Goal: Check status

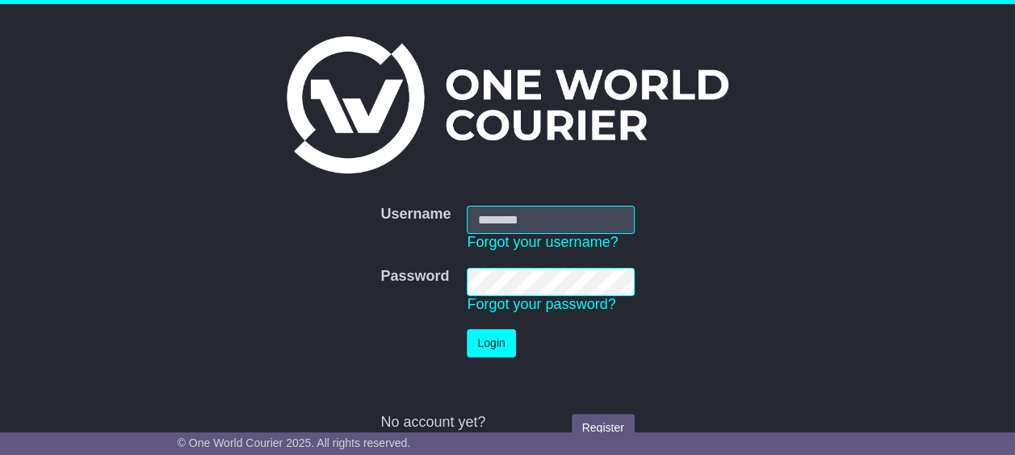
type input "**********"
click at [458, 284] on td "Password Forgot your password?" at bounding box center [549, 291] width 183 height 62
click at [494, 347] on button "Login" at bounding box center [491, 343] width 48 height 28
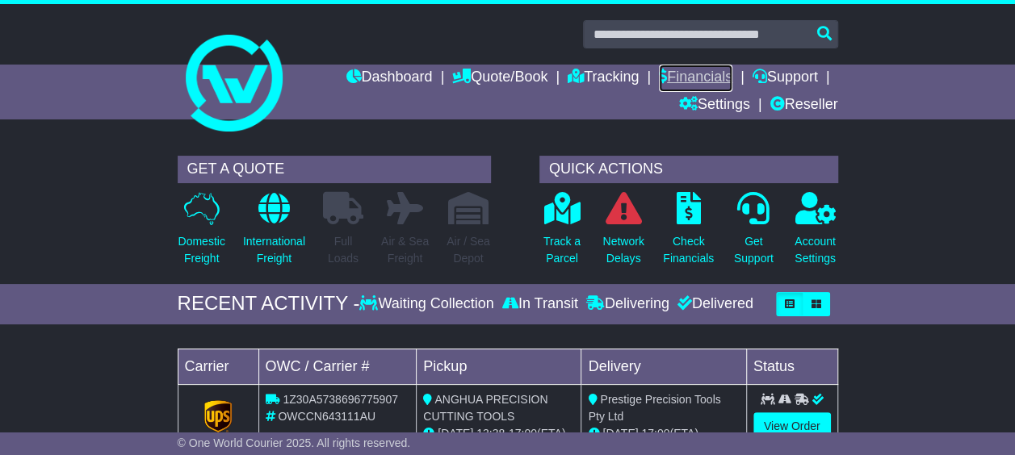
click at [686, 72] on link "Financials" at bounding box center [695, 78] width 73 height 27
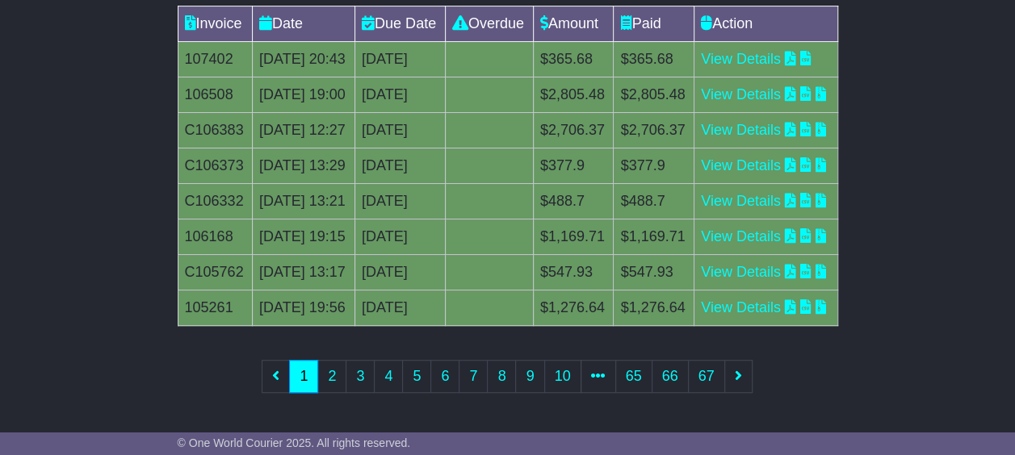
scroll to position [563, 0]
click at [334, 380] on link "2" at bounding box center [331, 376] width 29 height 33
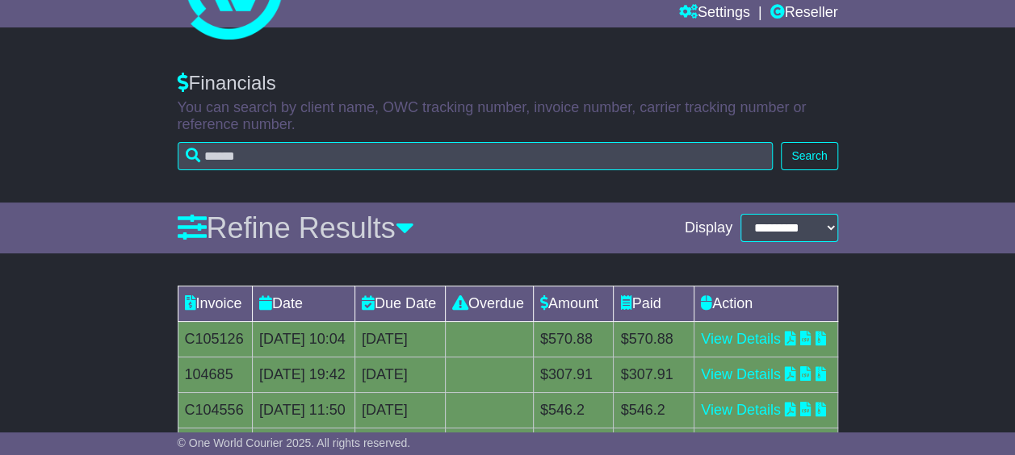
scroll to position [0, 0]
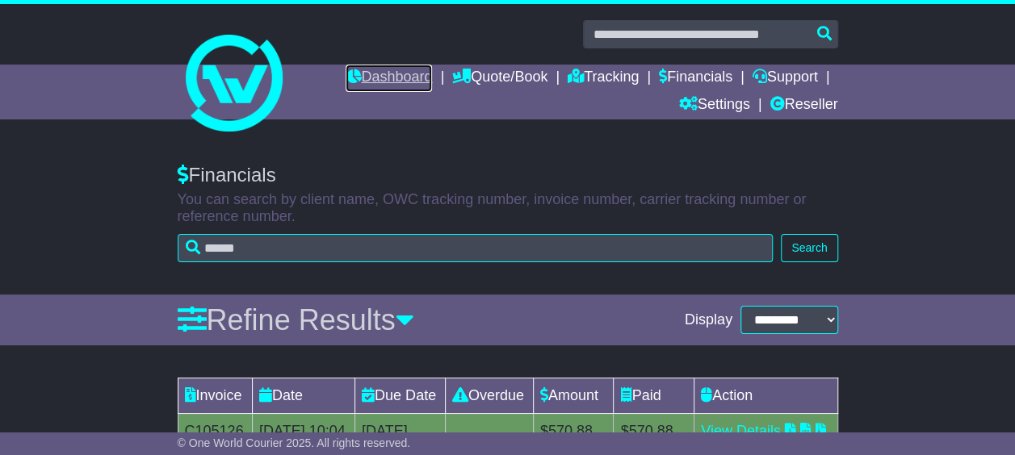
click at [399, 81] on link "Dashboard" at bounding box center [388, 78] width 86 height 27
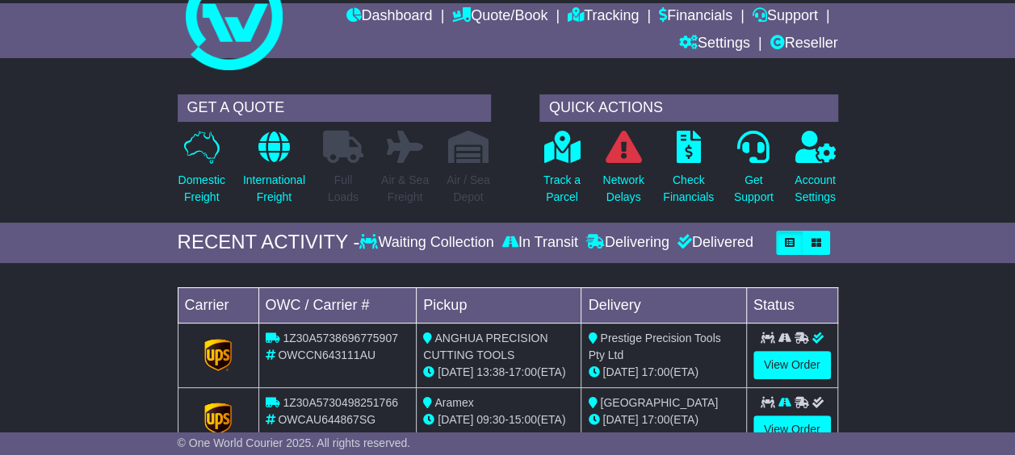
scroll to position [242, 0]
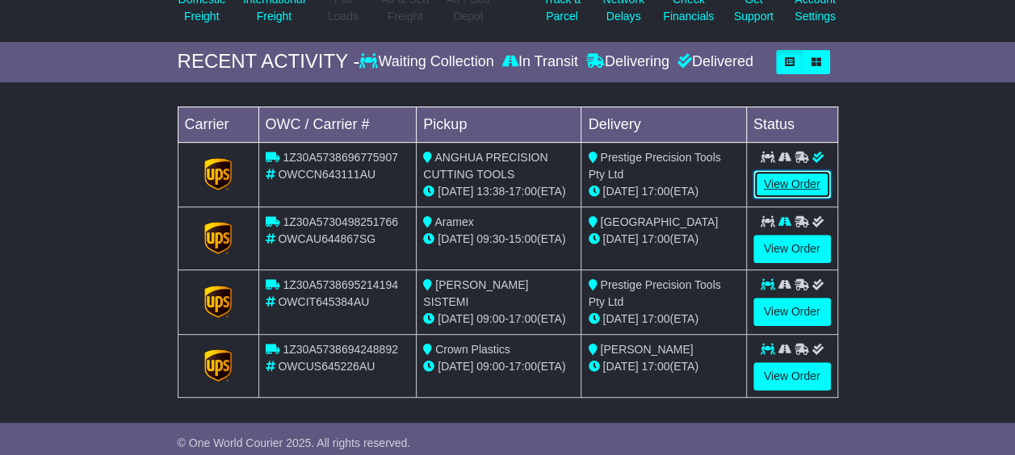
click at [796, 178] on link "View Order" at bounding box center [791, 184] width 77 height 28
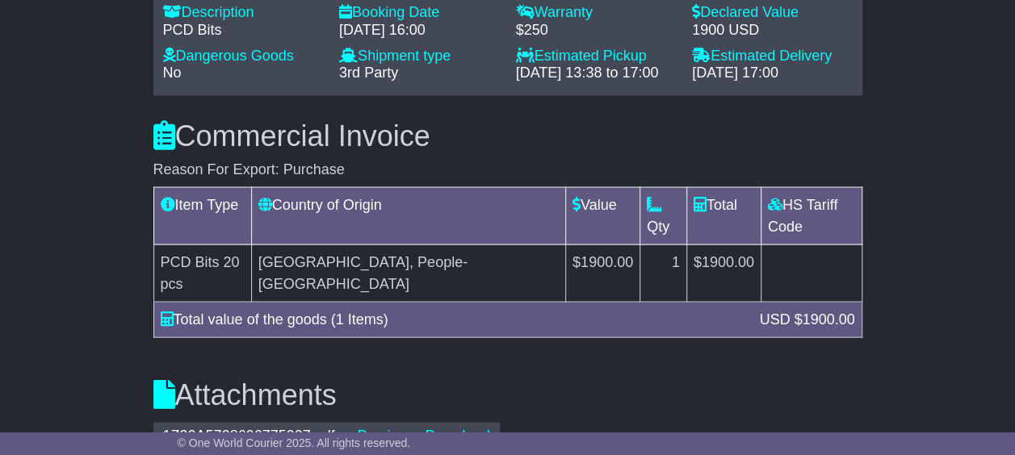
scroll to position [1534, 0]
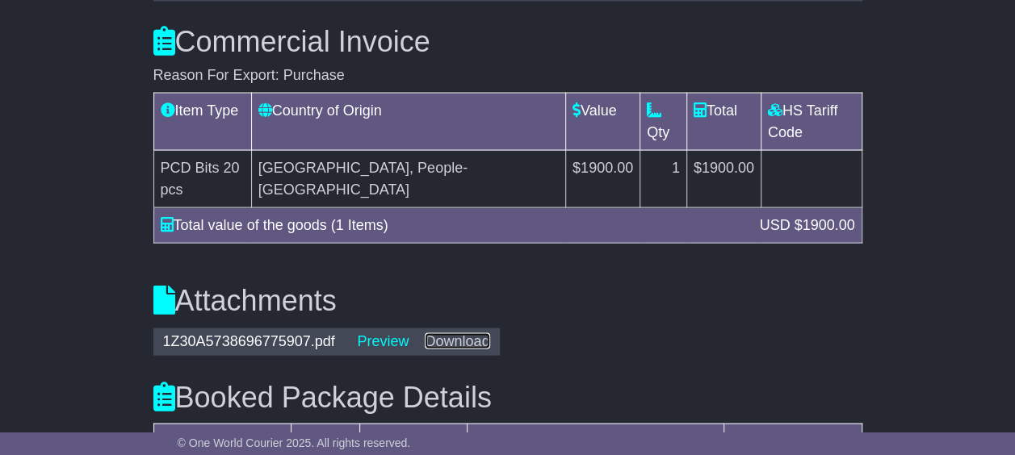
click at [465, 333] on link "Download" at bounding box center [457, 341] width 65 height 16
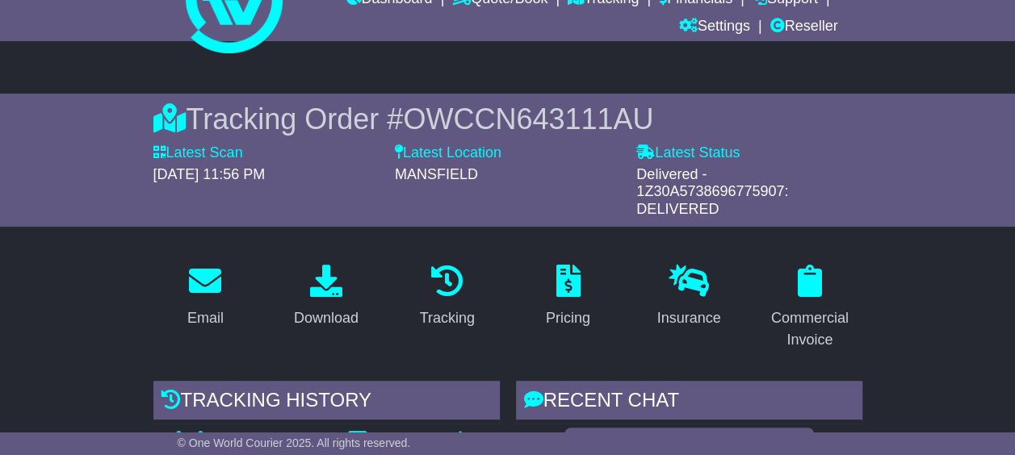
scroll to position [0, 0]
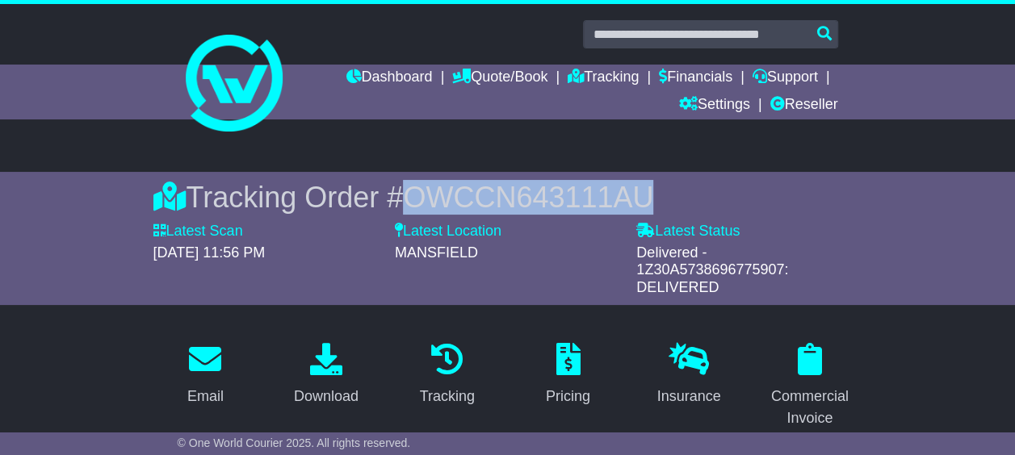
drag, startPoint x: 649, startPoint y: 184, endPoint x: 412, endPoint y: 195, distance: 237.6
click at [412, 195] on div "Tracking Order # OWCCN643111AU" at bounding box center [507, 197] width 709 height 35
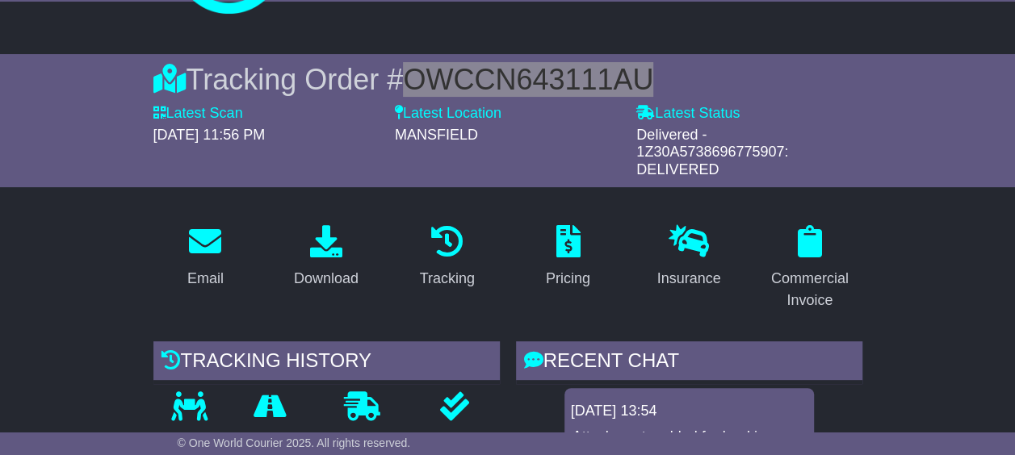
scroll to position [404, 0]
